Goal: Transaction & Acquisition: Purchase product/service

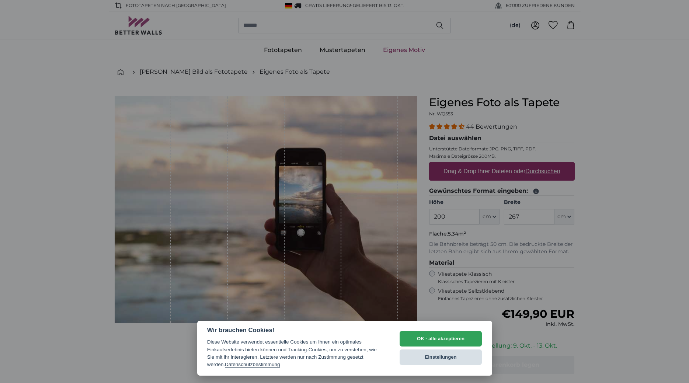
click at [442, 356] on button "Einstellungen" at bounding box center [441, 357] width 83 height 15
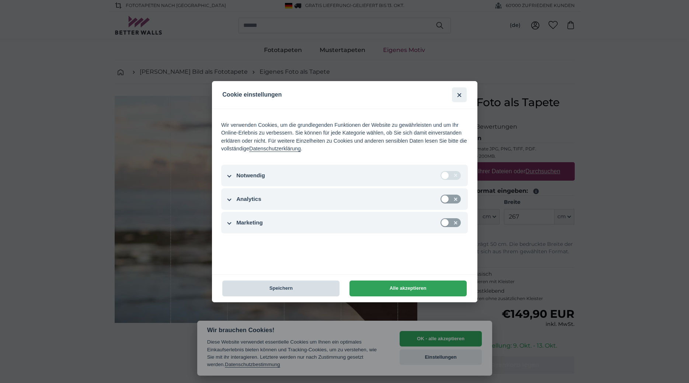
click at [300, 287] on button "Speichern" at bounding box center [280, 289] width 117 height 16
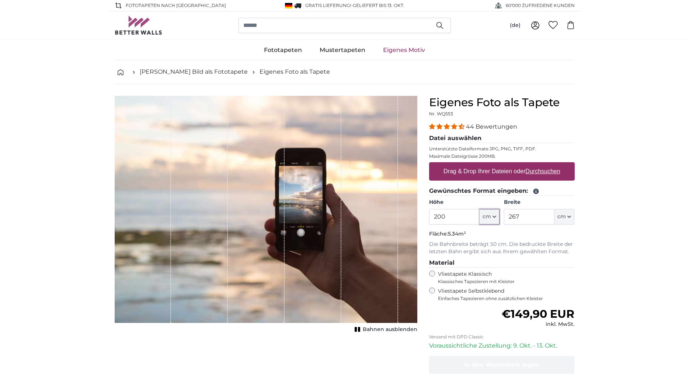
click at [495, 216] on icon "button" at bounding box center [495, 217] width 4 height 4
click at [448, 213] on input "200" at bounding box center [454, 216] width 51 height 15
drag, startPoint x: 438, startPoint y: 216, endPoint x: 457, endPoint y: 216, distance: 18.8
click at [457, 216] on input "200" at bounding box center [454, 216] width 51 height 15
type input "220"
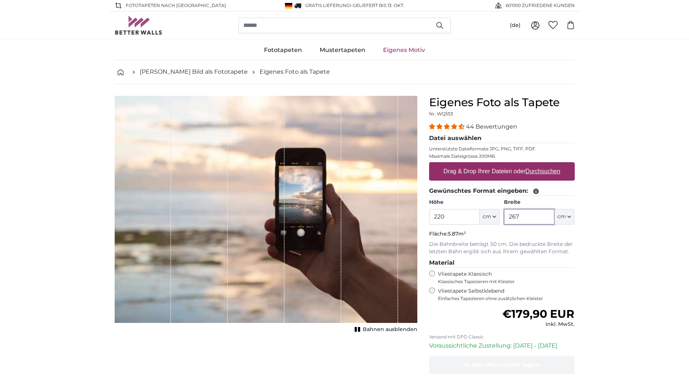
click at [546, 215] on input "267" at bounding box center [529, 216] width 51 height 15
drag, startPoint x: 533, startPoint y: 215, endPoint x: 507, endPoint y: 217, distance: 26.6
click at [507, 217] on input "267" at bounding box center [529, 216] width 51 height 15
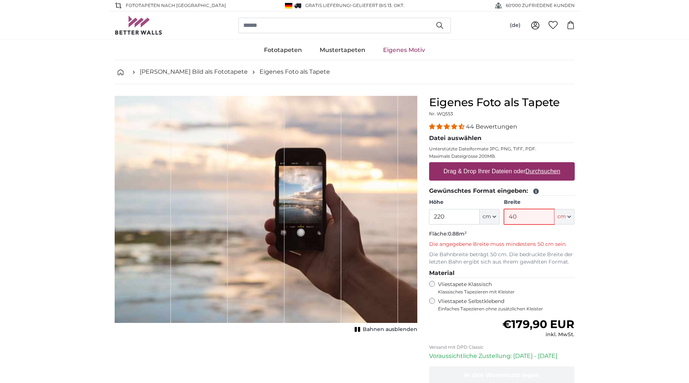
drag, startPoint x: 530, startPoint y: 217, endPoint x: 506, endPoint y: 216, distance: 23.6
click at [506, 216] on input "40" at bounding box center [529, 216] width 51 height 15
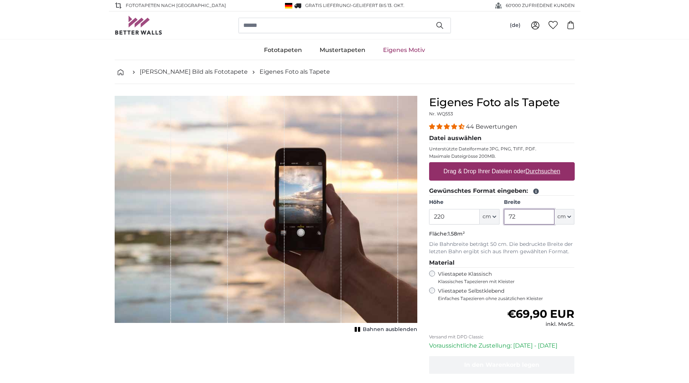
type input "72"
